Goal: Task Accomplishment & Management: Manage account settings

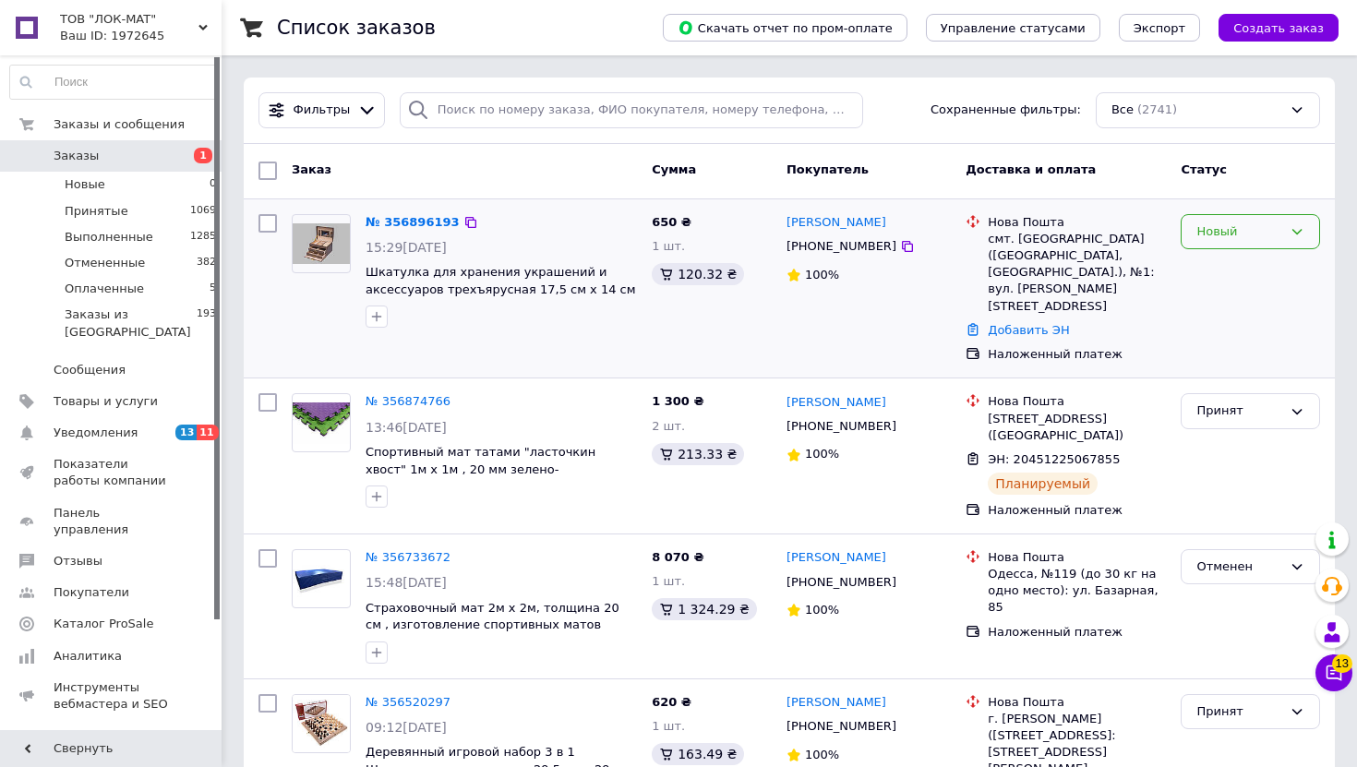
click at [1246, 234] on div "Новый" at bounding box center [1239, 231] width 86 height 19
click at [1225, 274] on li "Принят" at bounding box center [1250, 270] width 138 height 34
click at [411, 221] on link "№ 356896193" at bounding box center [413, 222] width 94 height 14
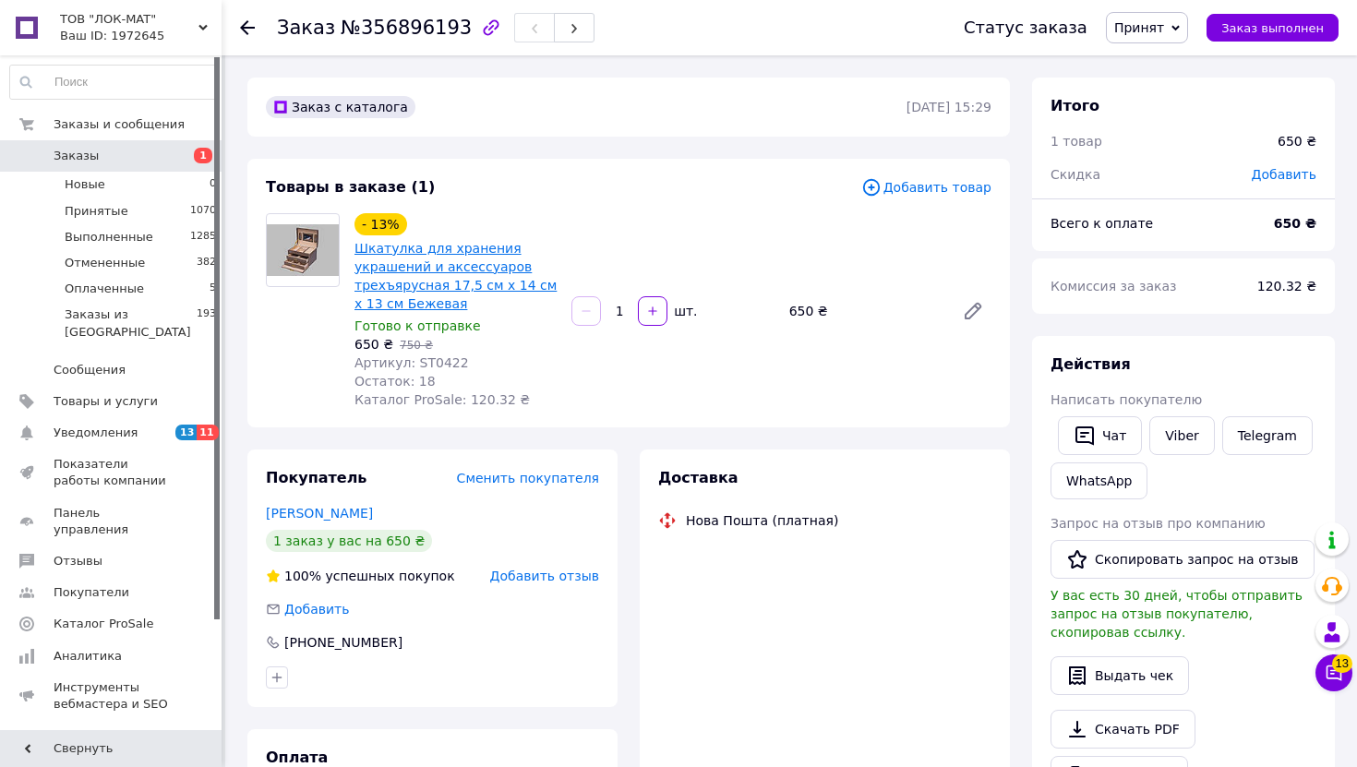
click at [474, 260] on link "Шкатулка для хранения украшений и аксессуаров трехъярусная 17,5 см х 14 см х 13…" at bounding box center [455, 276] width 202 height 70
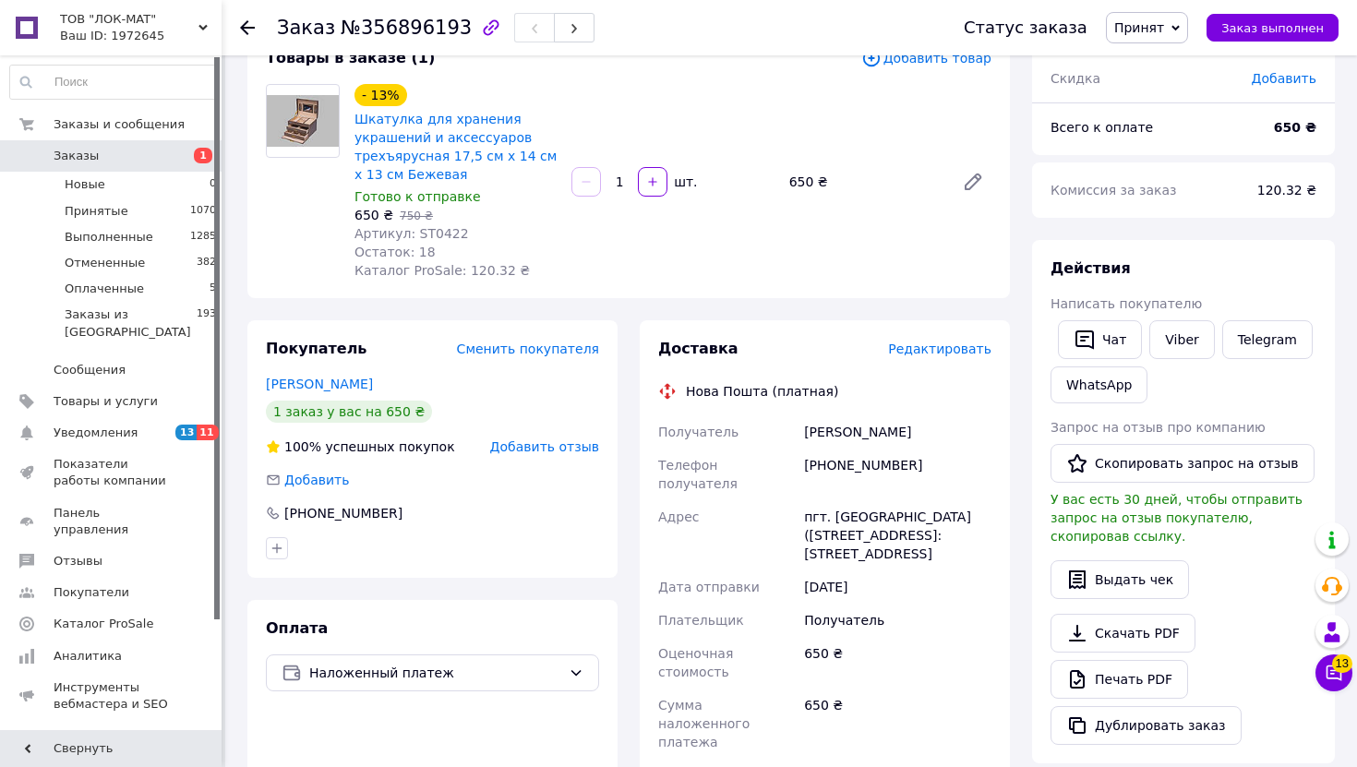
scroll to position [147, 0]
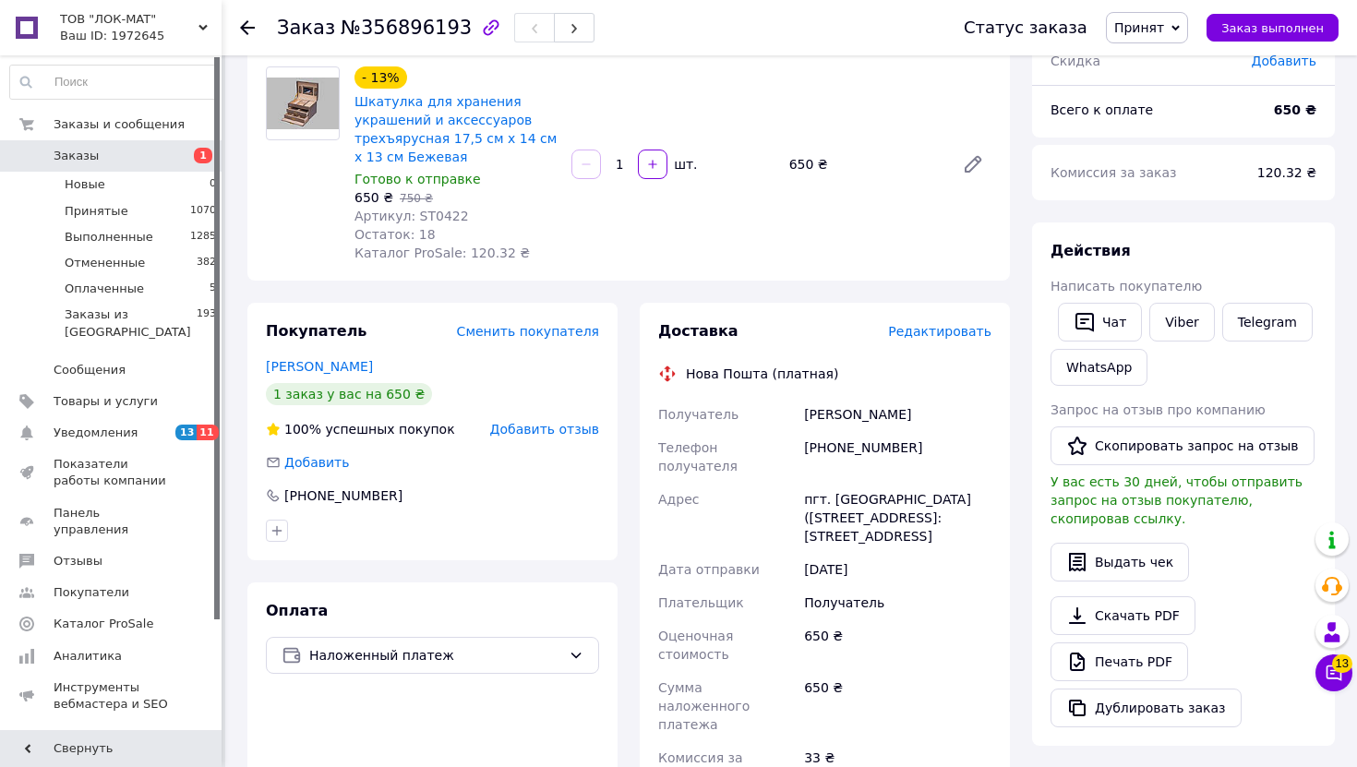
click at [871, 448] on div "[PHONE_NUMBER]" at bounding box center [897, 457] width 195 height 52
copy div "380686762005"
click at [815, 414] on div "Гогуа Марина" at bounding box center [897, 414] width 195 height 33
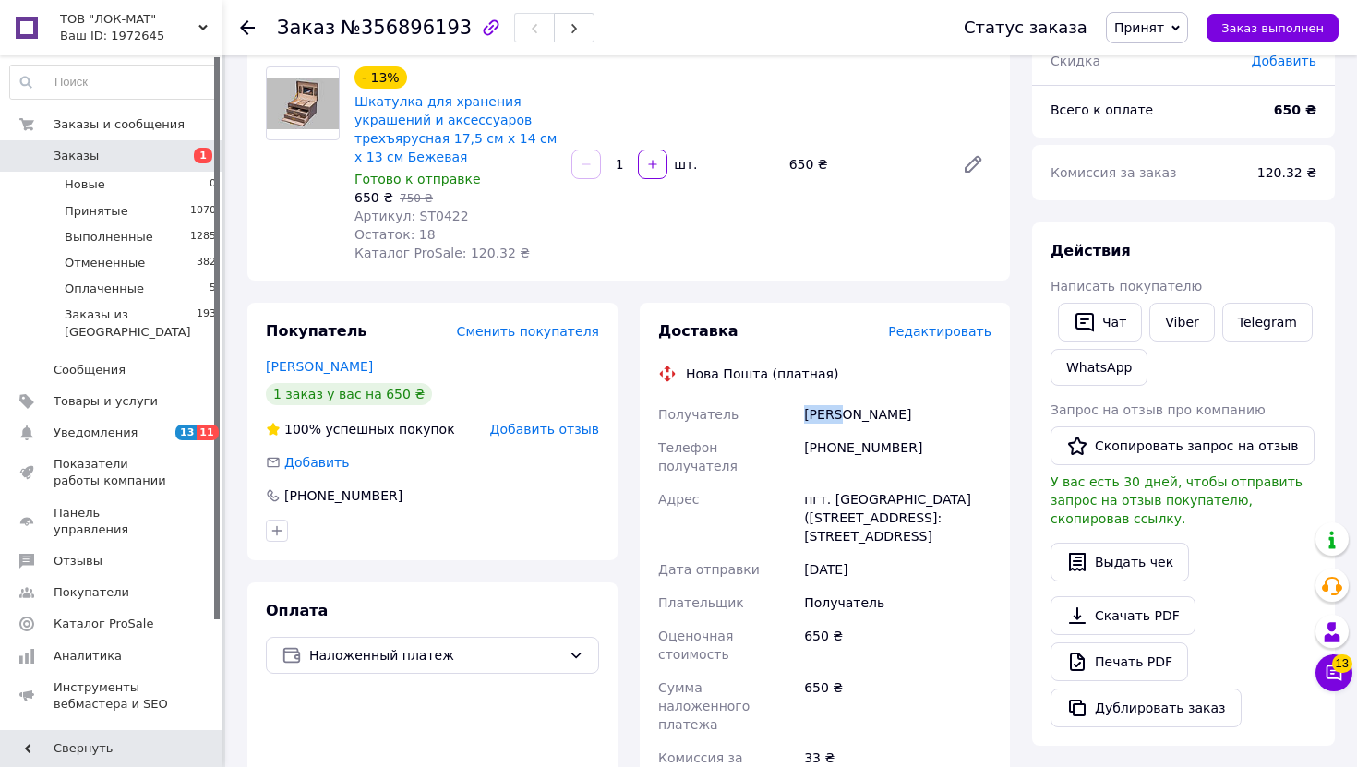
copy div "Гогуа"
click at [877, 415] on div "Гогуа Марина" at bounding box center [897, 414] width 195 height 33
copy div "Марина"
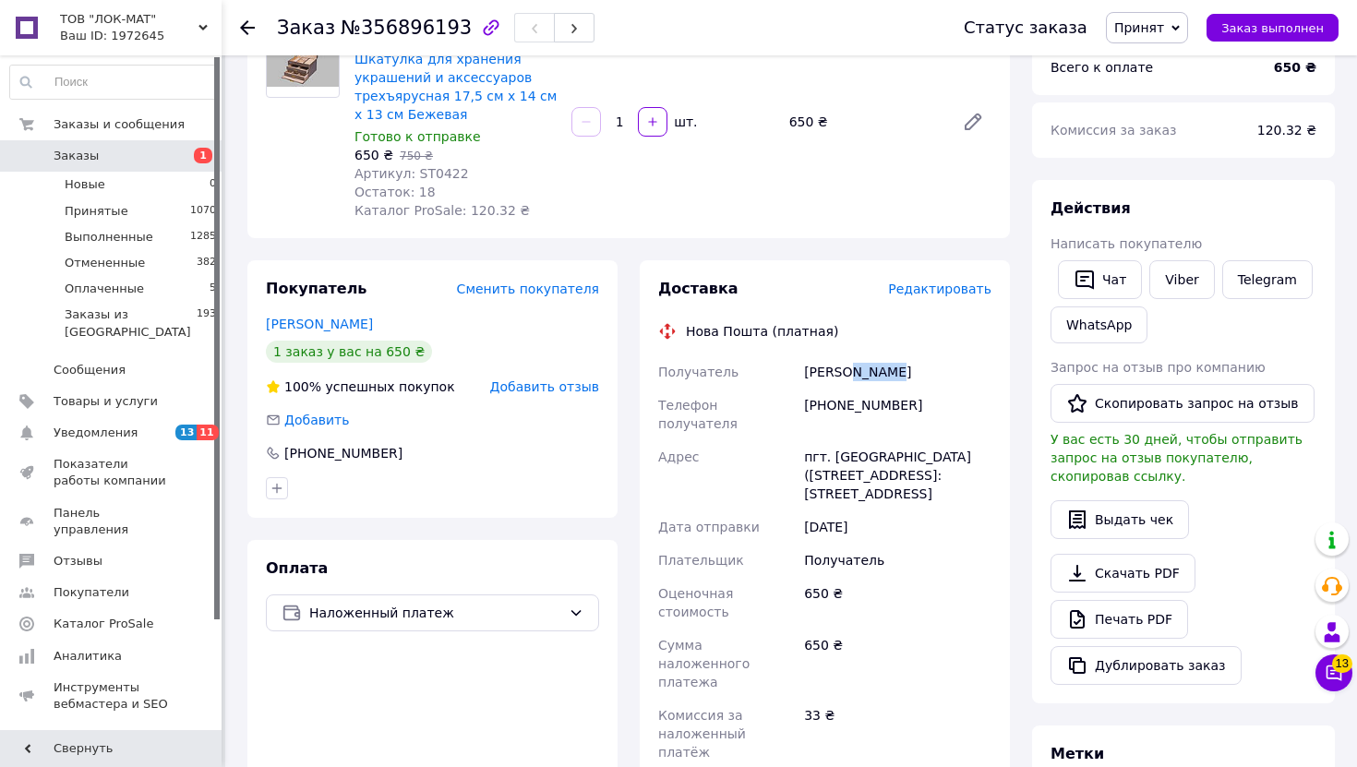
scroll to position [191, 0]
click at [854, 439] on div "пгт. [GEOGRAPHIC_DATA] ([STREET_ADDRESS]: [STREET_ADDRESS]" at bounding box center [897, 473] width 195 height 70
copy div "Томаковка"
click at [110, 165] on link "Заказы 1" at bounding box center [113, 155] width 227 height 31
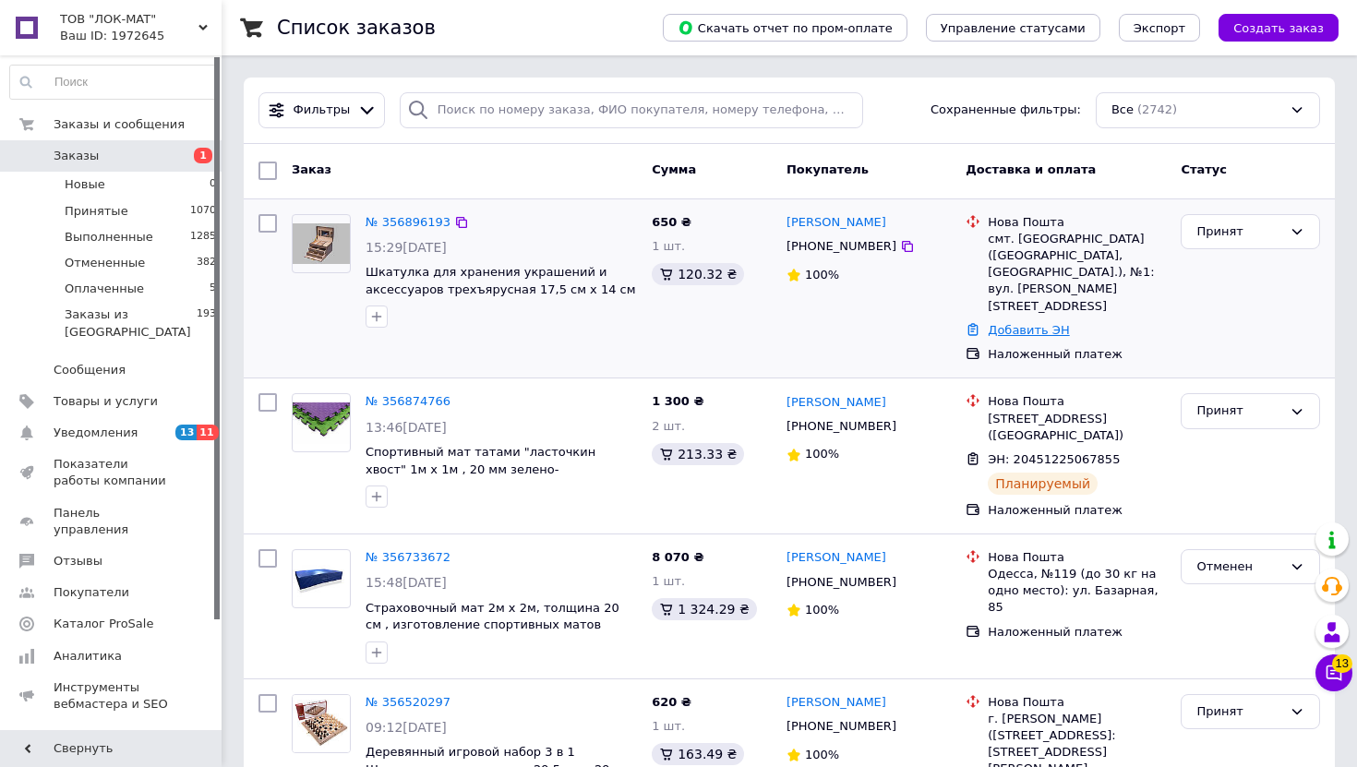
click at [998, 323] on link "Добавить ЭН" at bounding box center [1028, 330] width 81 height 14
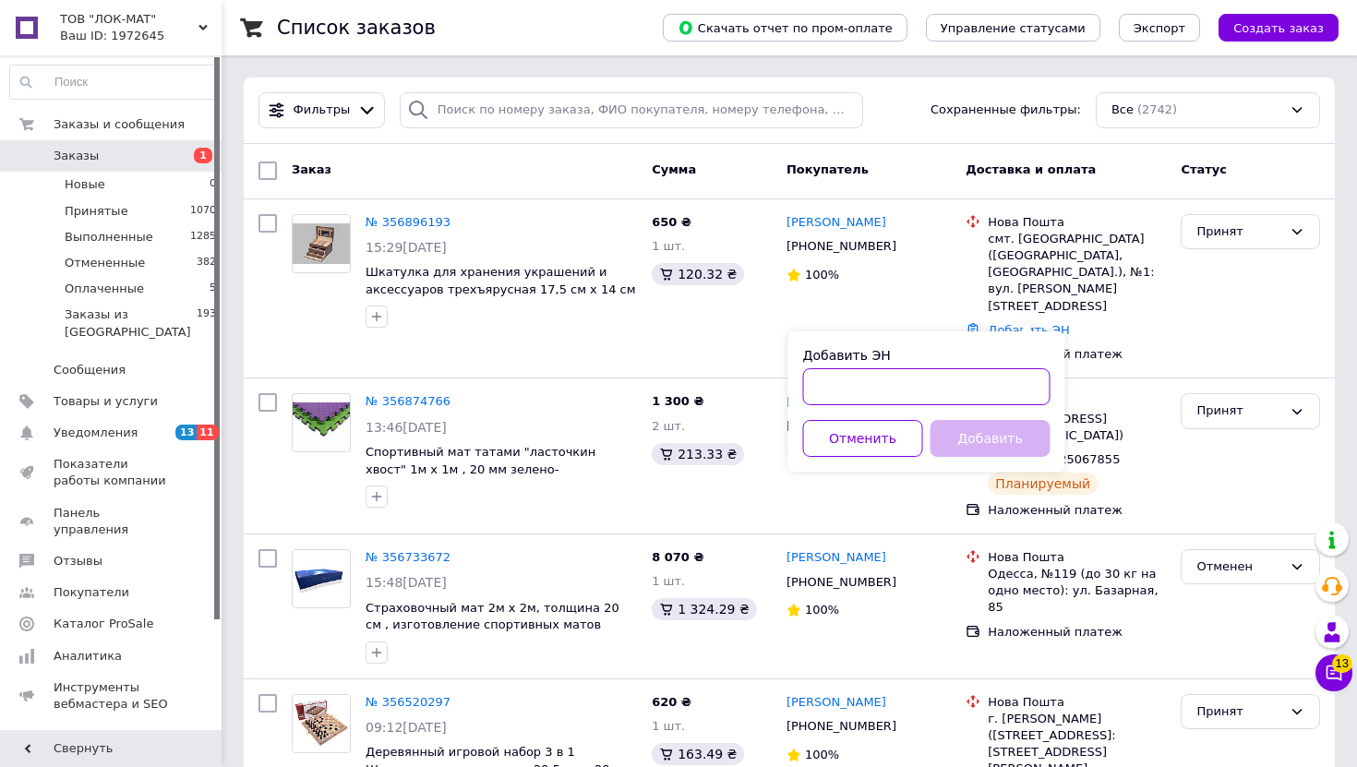
click at [912, 391] on input "Добавить ЭН" at bounding box center [926, 386] width 247 height 37
paste input "20451225178542"
type input "20451225178542"
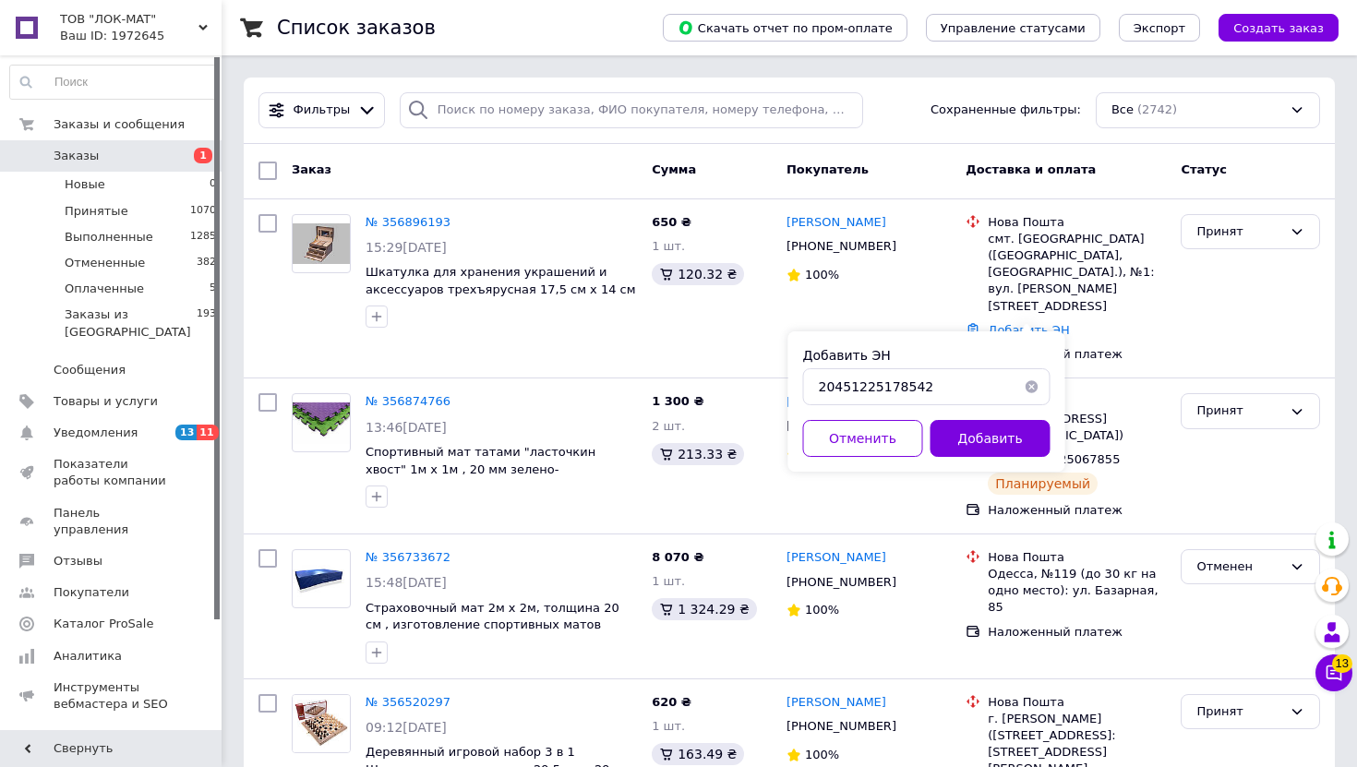
click at [994, 465] on div "Добавить ЭН 20451225178542 Отменить Добавить" at bounding box center [926, 401] width 277 height 140
click at [988, 448] on button "Добавить" at bounding box center [990, 438] width 120 height 37
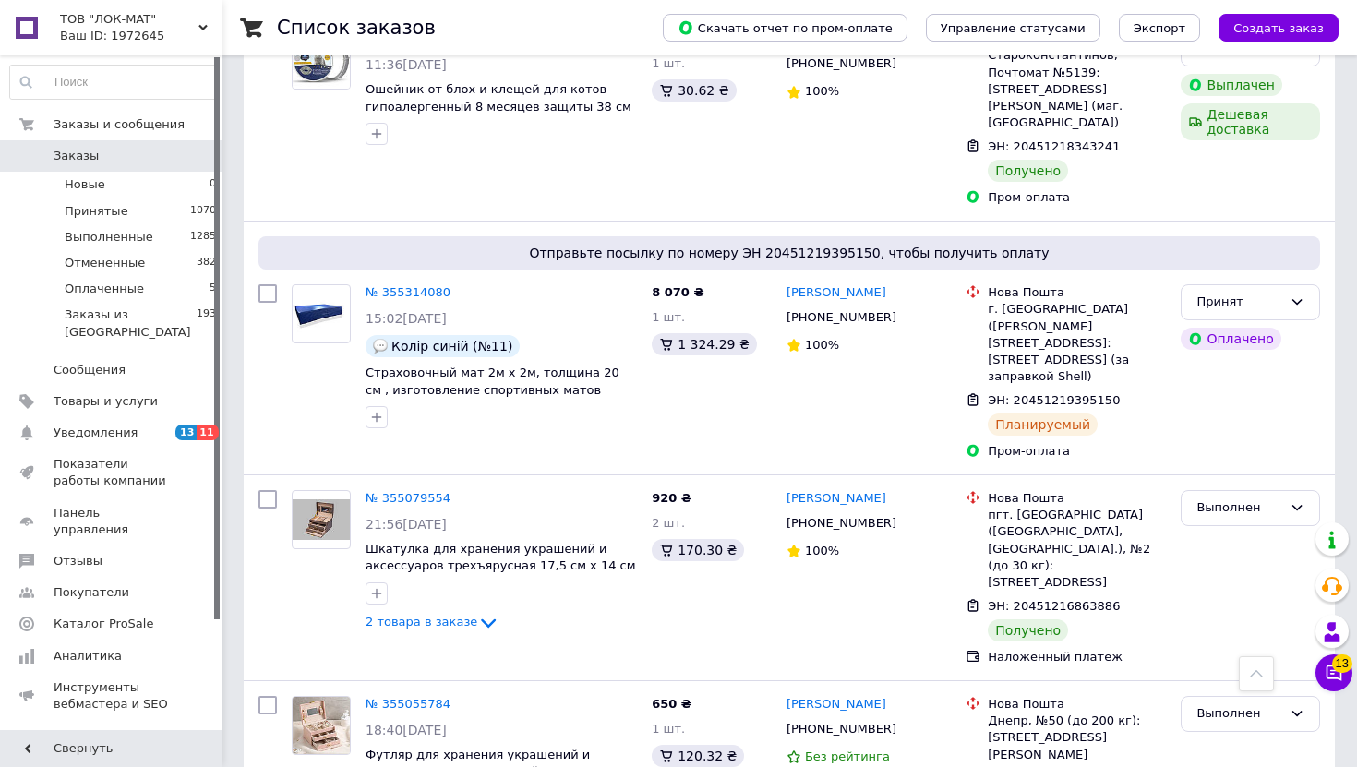
scroll to position [1889, 0]
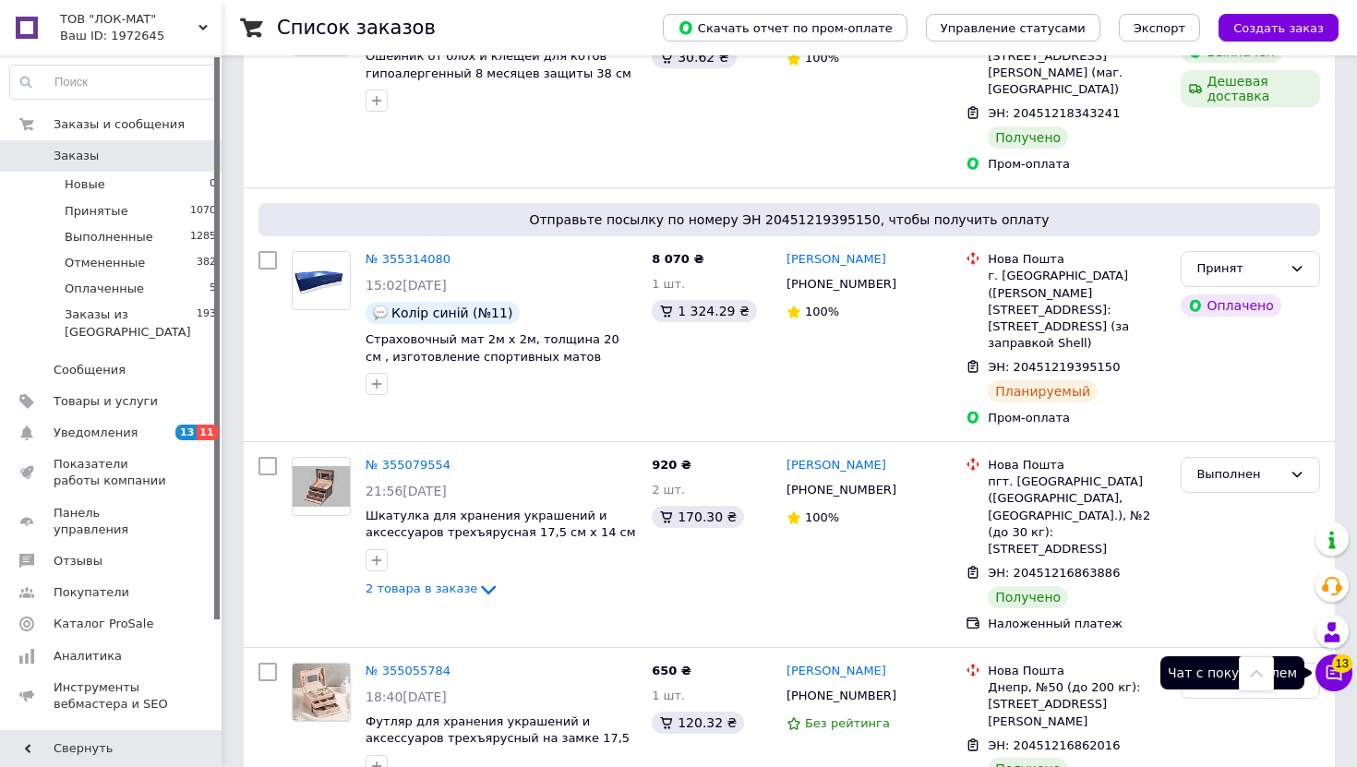
click at [1331, 675] on icon at bounding box center [1334, 673] width 18 height 18
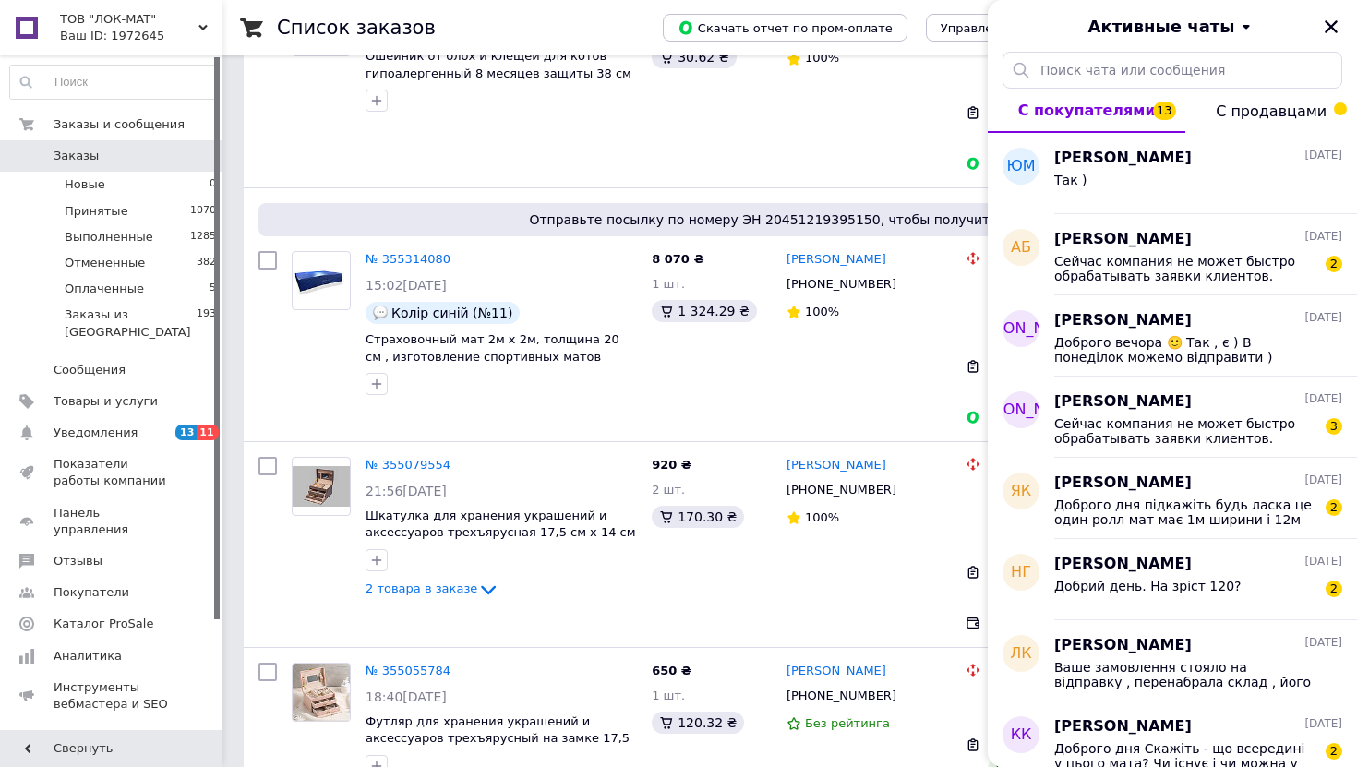
click at [1339, 39] on div "Активные чаты" at bounding box center [1172, 26] width 369 height 52
click at [1334, 27] on icon "Закрыть" at bounding box center [1331, 26] width 17 height 17
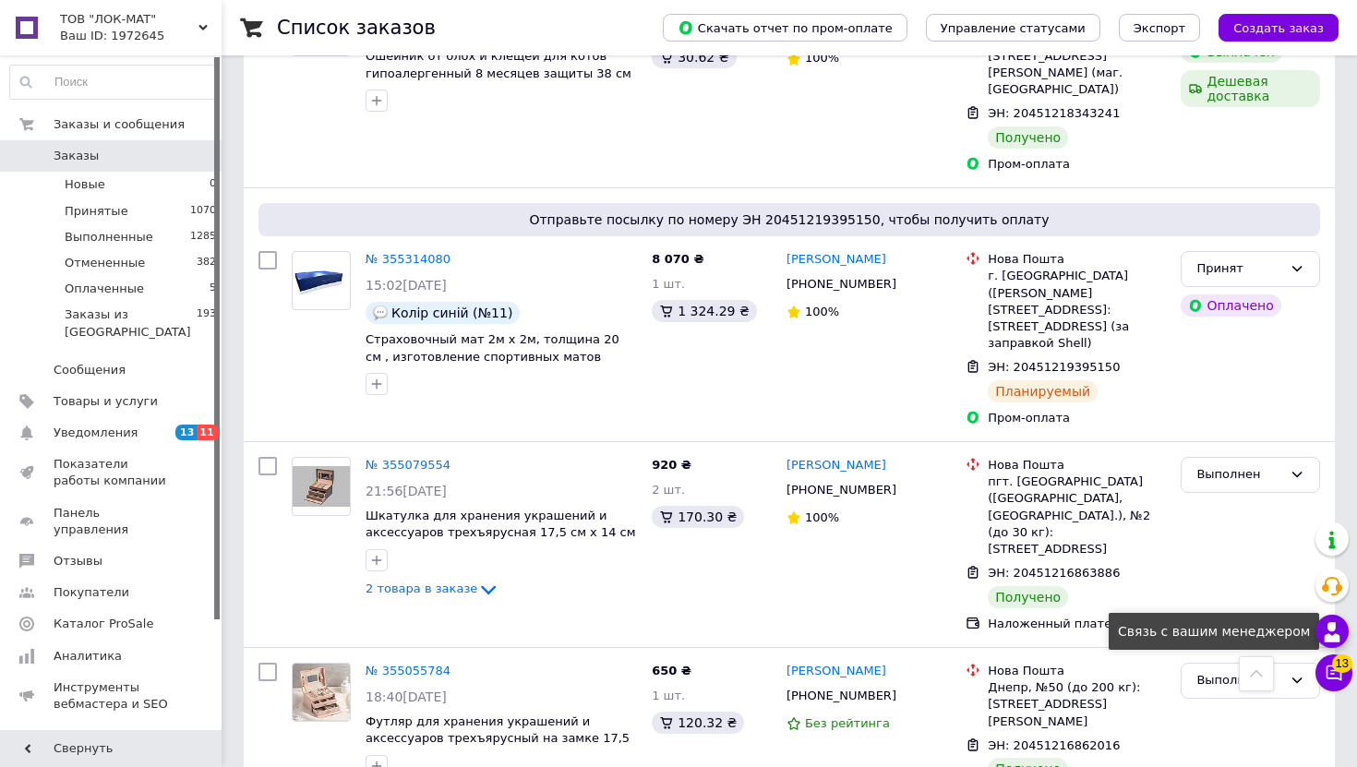
click at [1325, 627] on icon at bounding box center [1332, 632] width 22 height 22
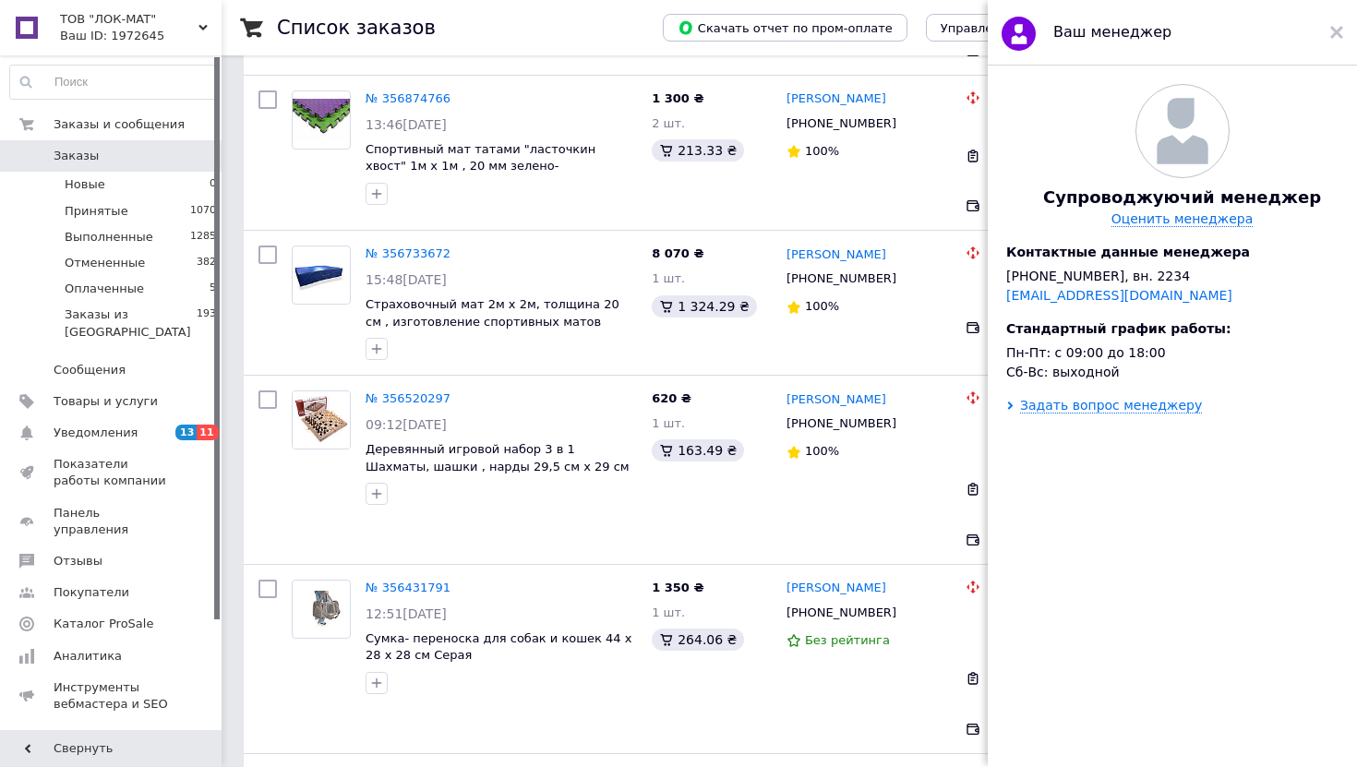
scroll to position [0, 0]
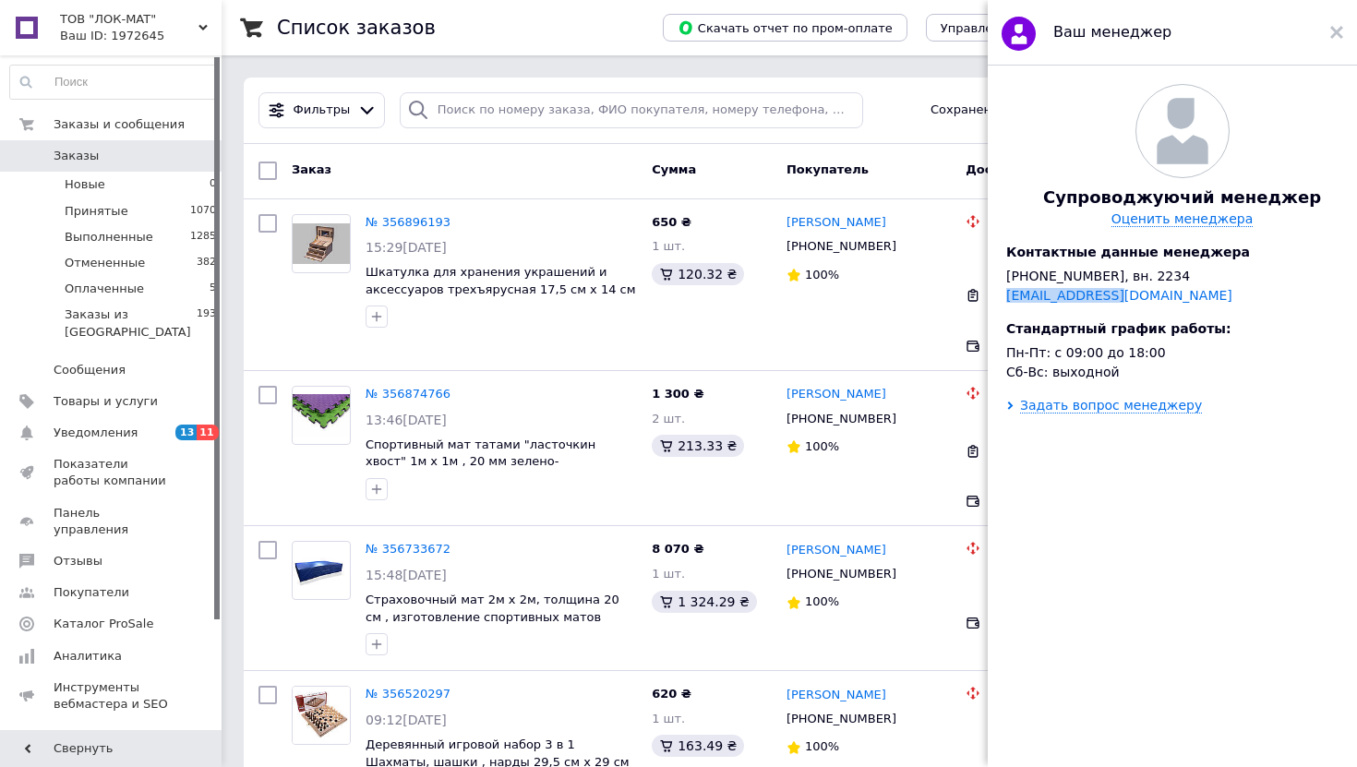
drag, startPoint x: 1123, startPoint y: 301, endPoint x: 1001, endPoint y: 300, distance: 122.8
click at [1001, 300] on div "Супроводжуючий менеджер Оценить менеджера Контактные данные менеджера [PHONE_NU…" at bounding box center [1182, 231] width 389 height 295
copy link "[EMAIL_ADDRESS][DOMAIN_NAME]"
click at [1340, 29] on use at bounding box center [1336, 32] width 13 height 13
